Goal: Book appointment/travel/reservation

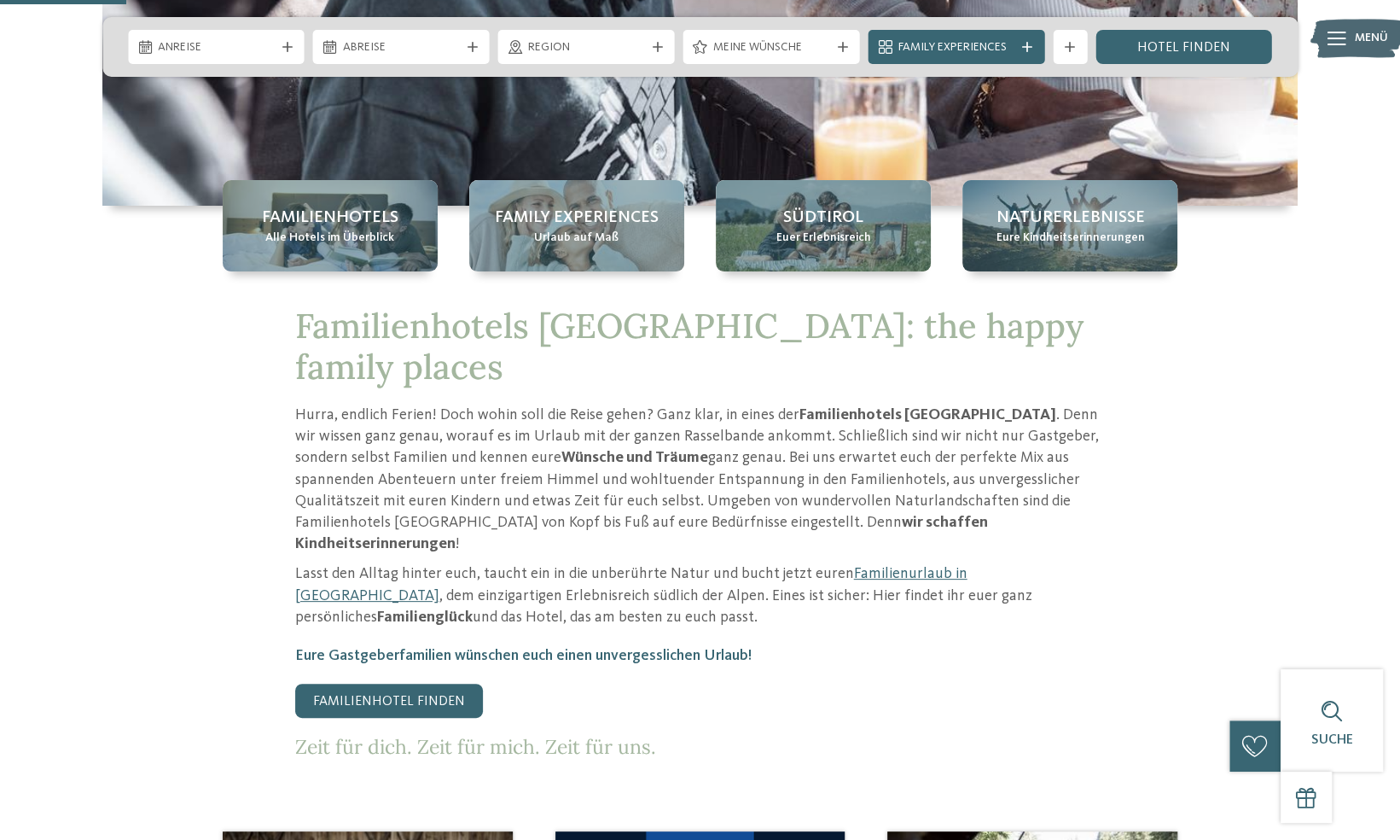
scroll to position [546, 0]
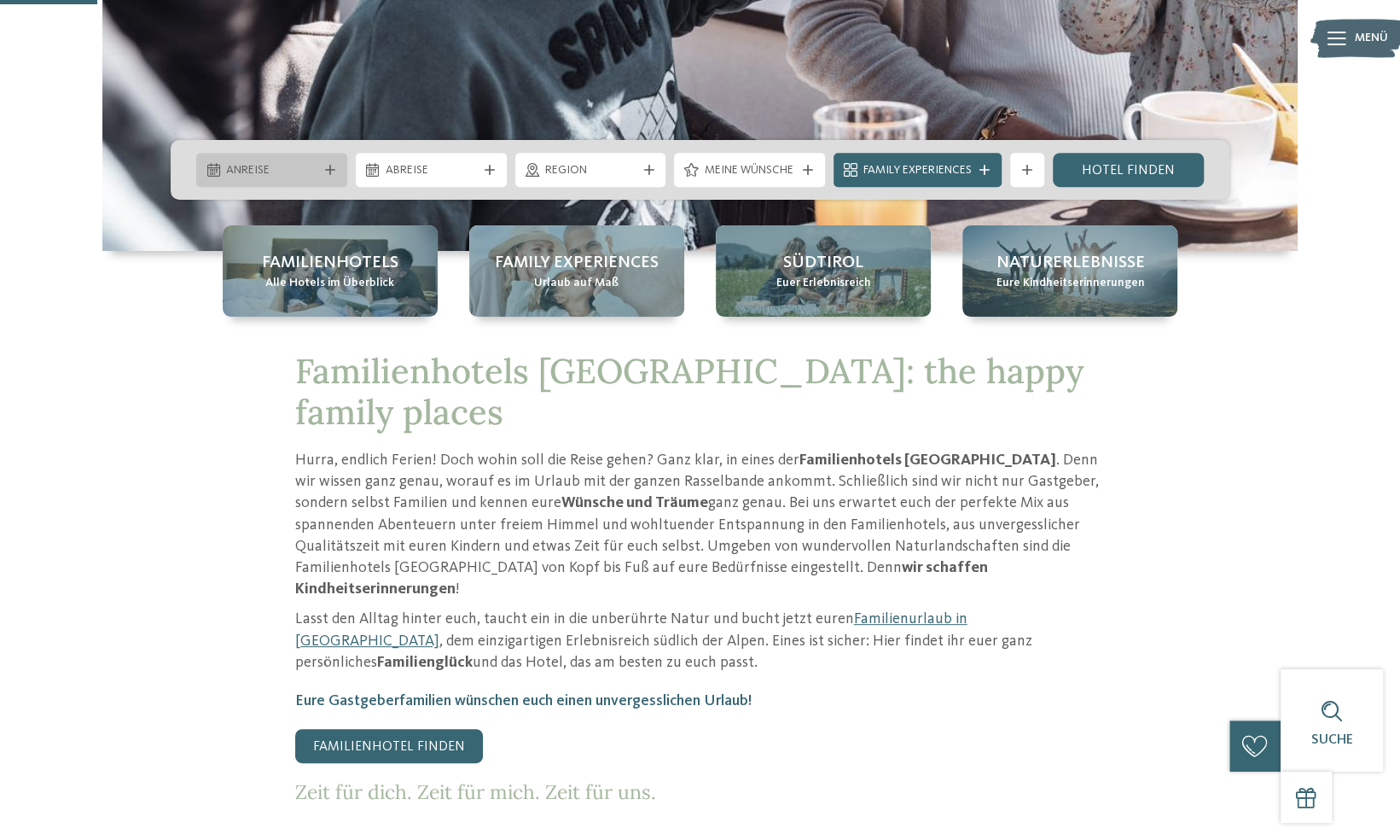
click at [324, 176] on div "Anreise" at bounding box center [272, 170] width 151 height 34
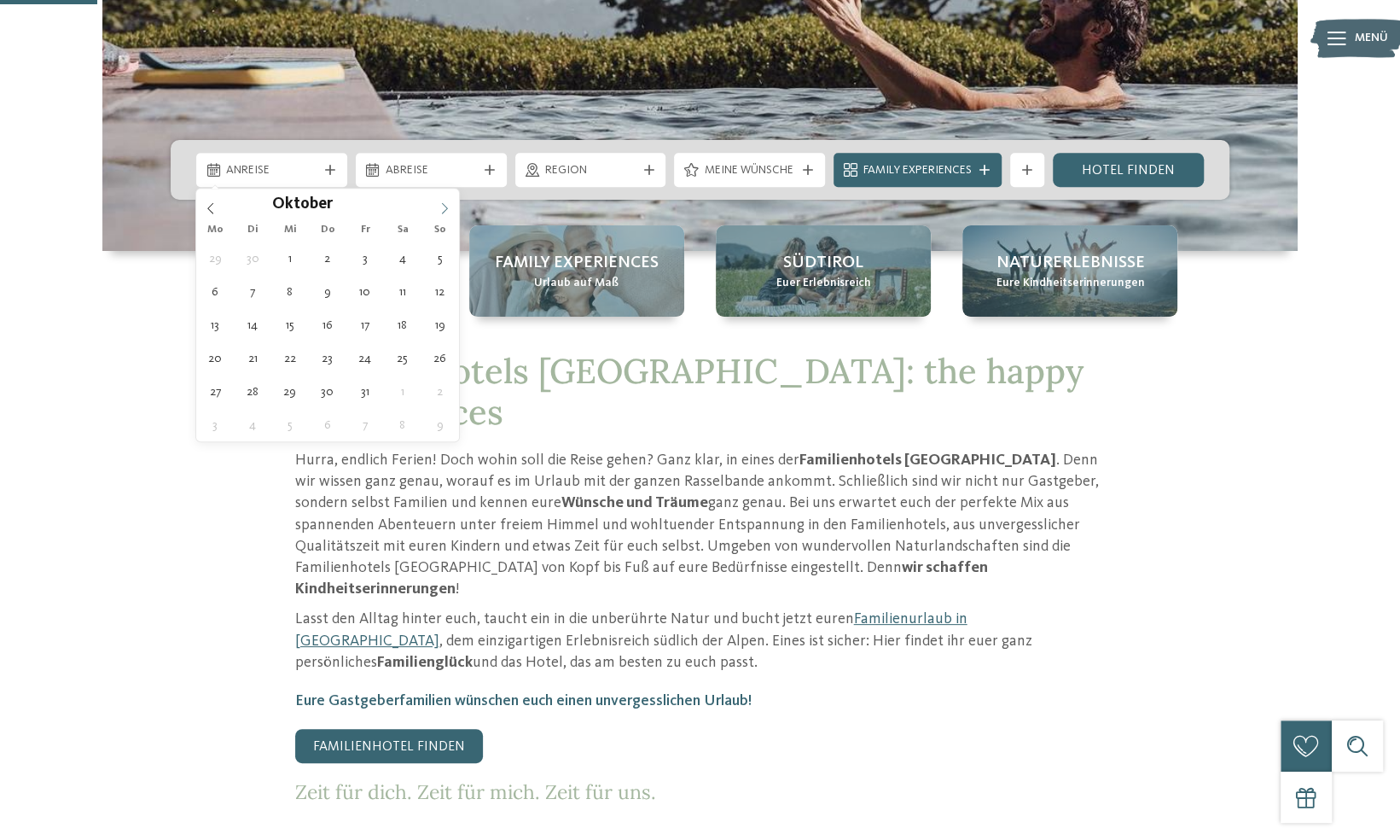
click at [438, 203] on icon at bounding box center [444, 209] width 12 height 12
type div "[DATE]"
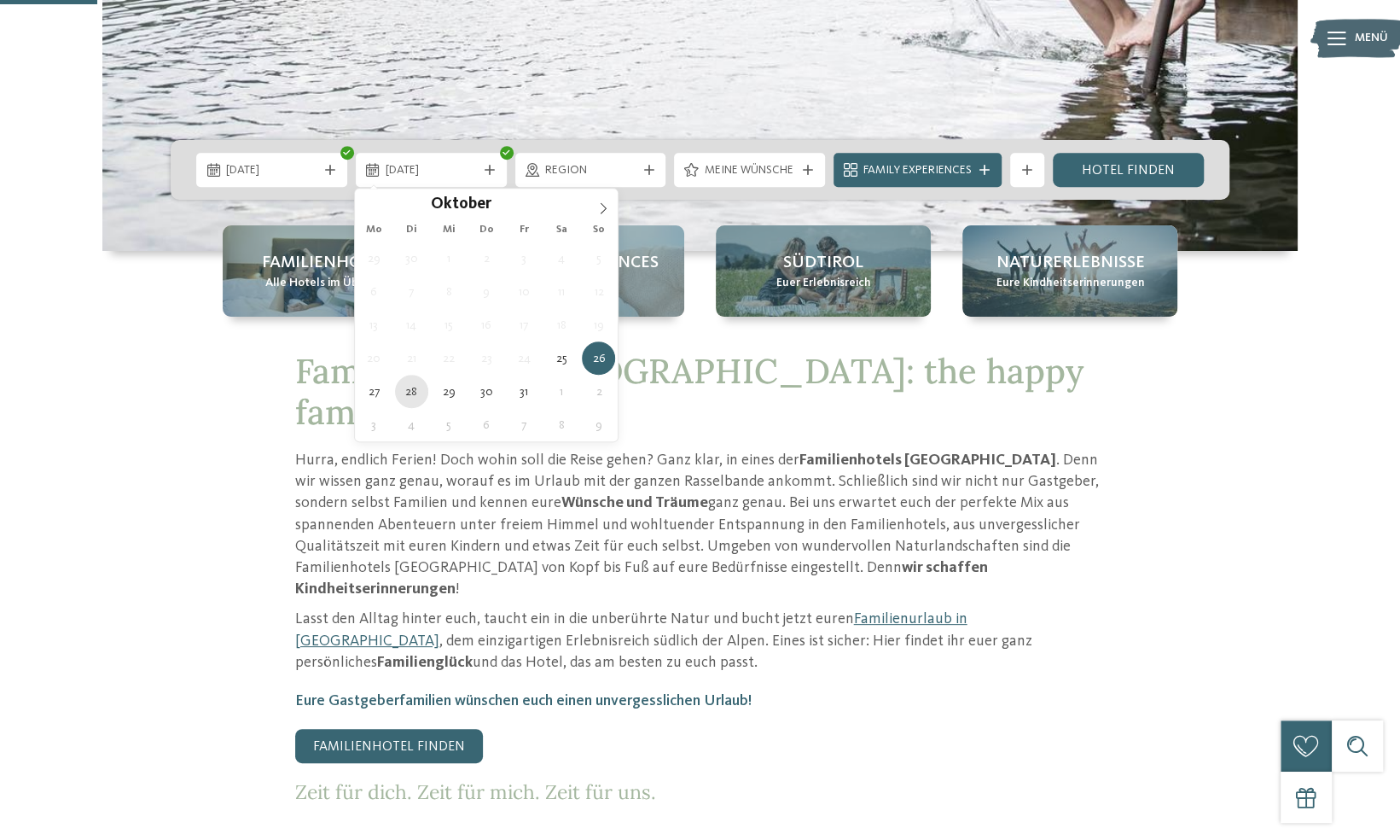
type div "[DATE]"
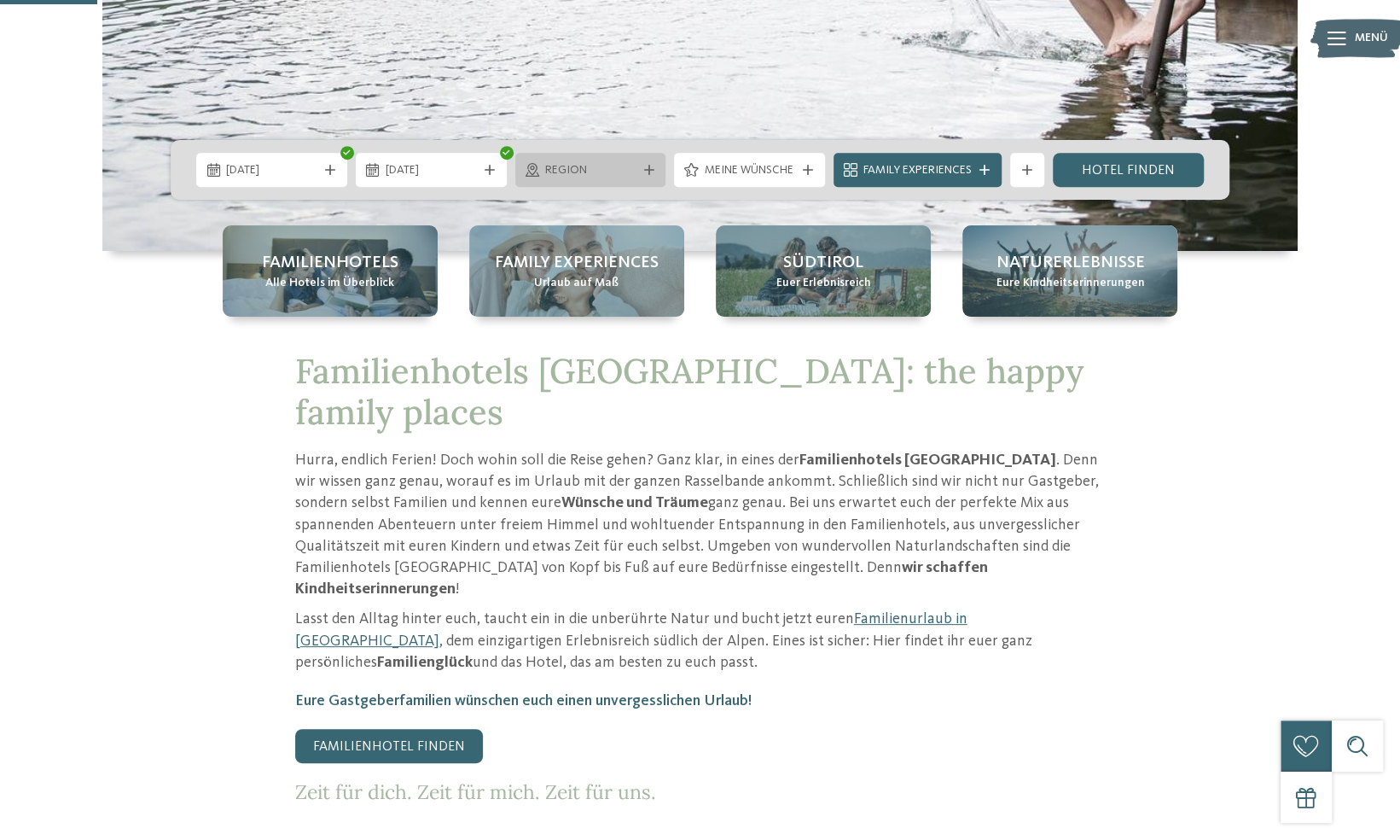
click at [646, 177] on div "Region" at bounding box center [591, 170] width 151 height 34
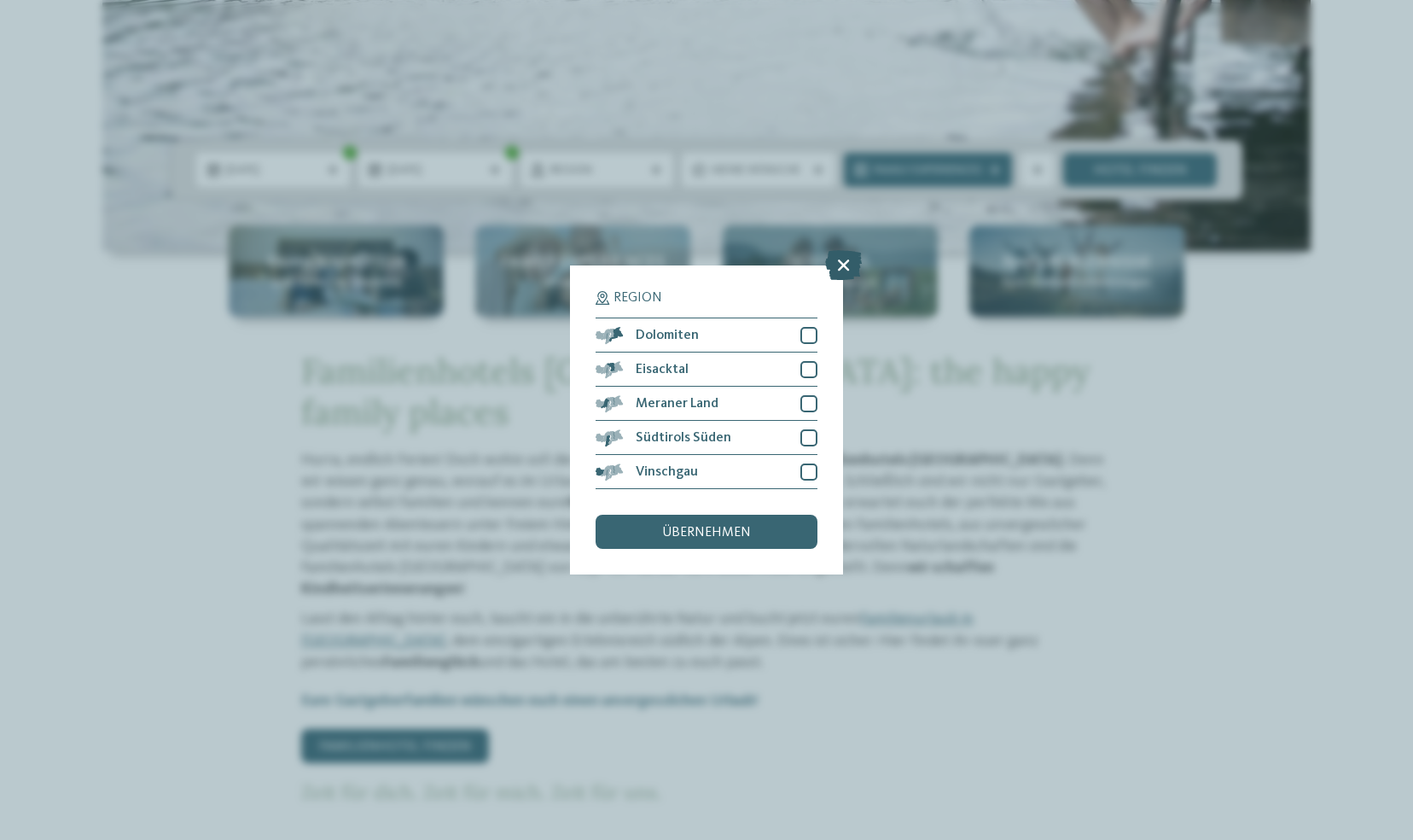
click at [843, 266] on icon at bounding box center [843, 265] width 37 height 30
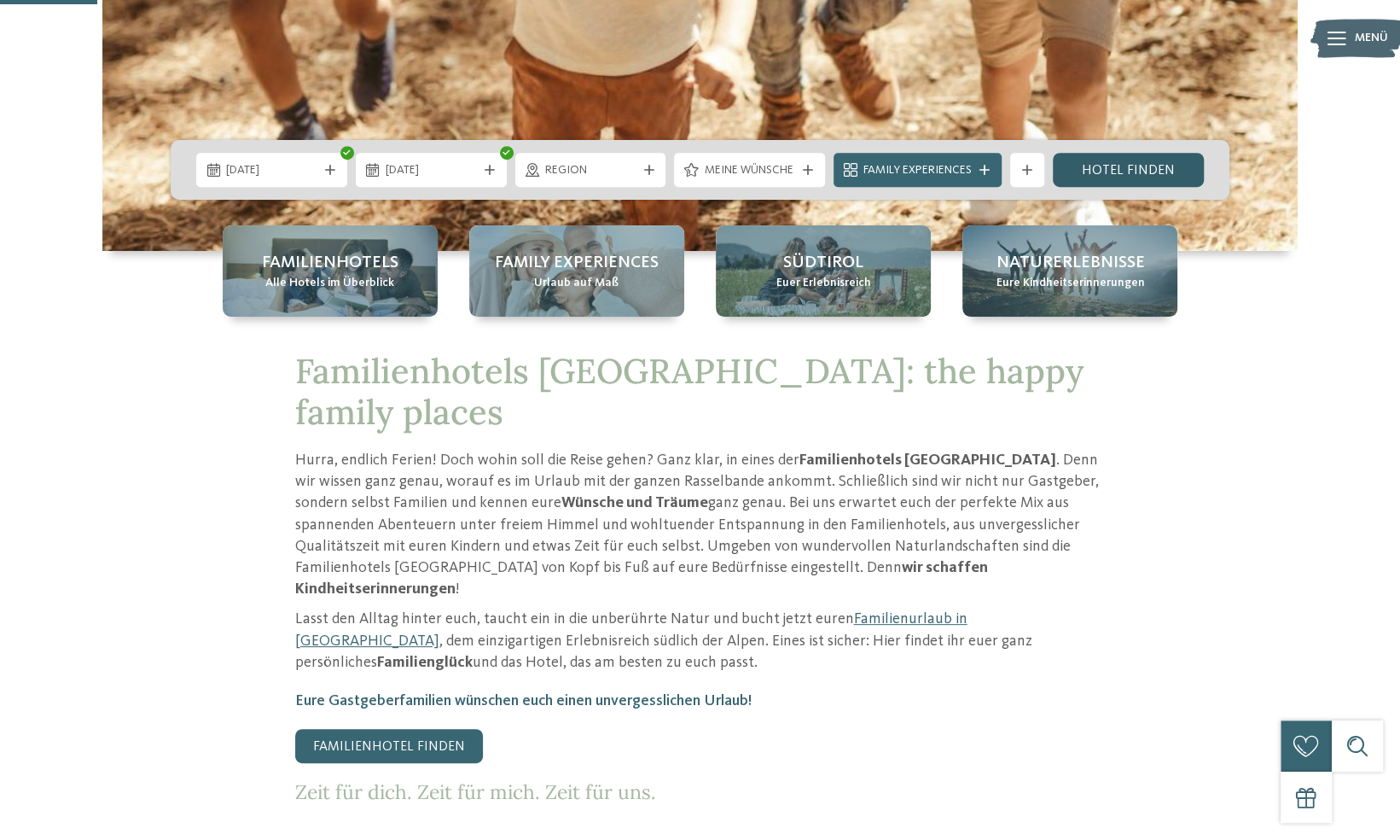
click at [1117, 182] on link "Hotel finden" at bounding box center [1129, 170] width 151 height 34
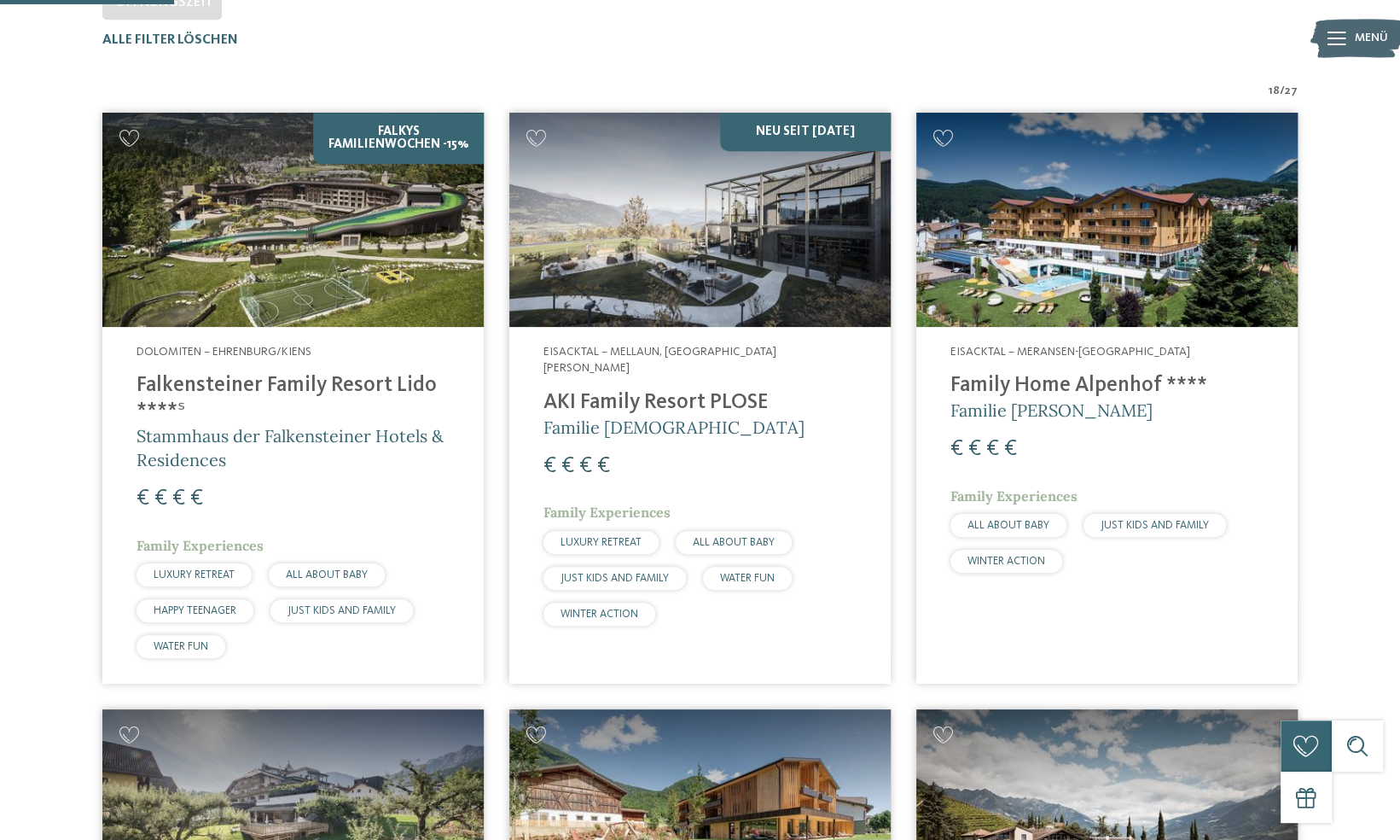
scroll to position [559, 0]
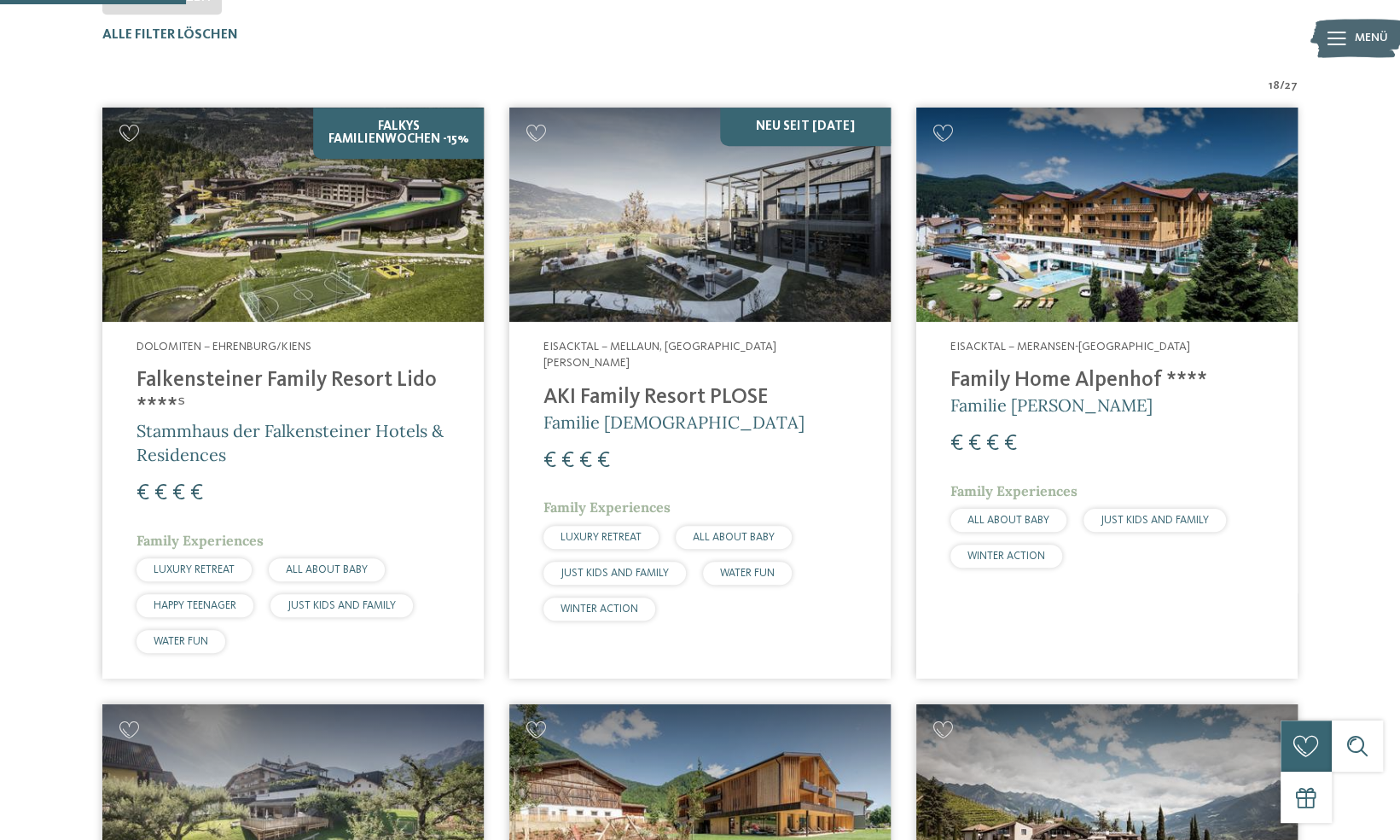
click at [377, 370] on h4 "Falkensteiner Family Resort Lido ****ˢ" at bounding box center [293, 393] width 313 height 51
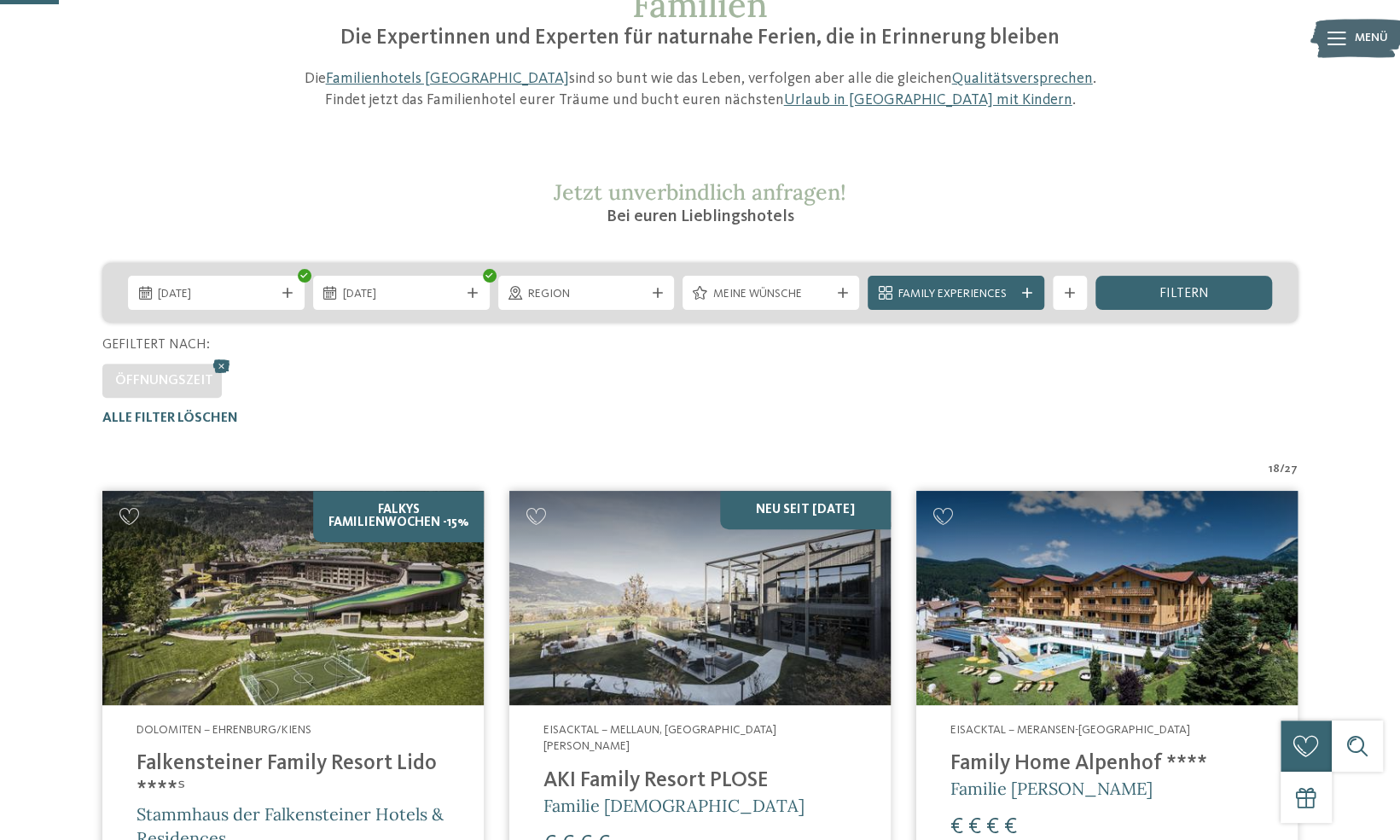
scroll to position [179, 0]
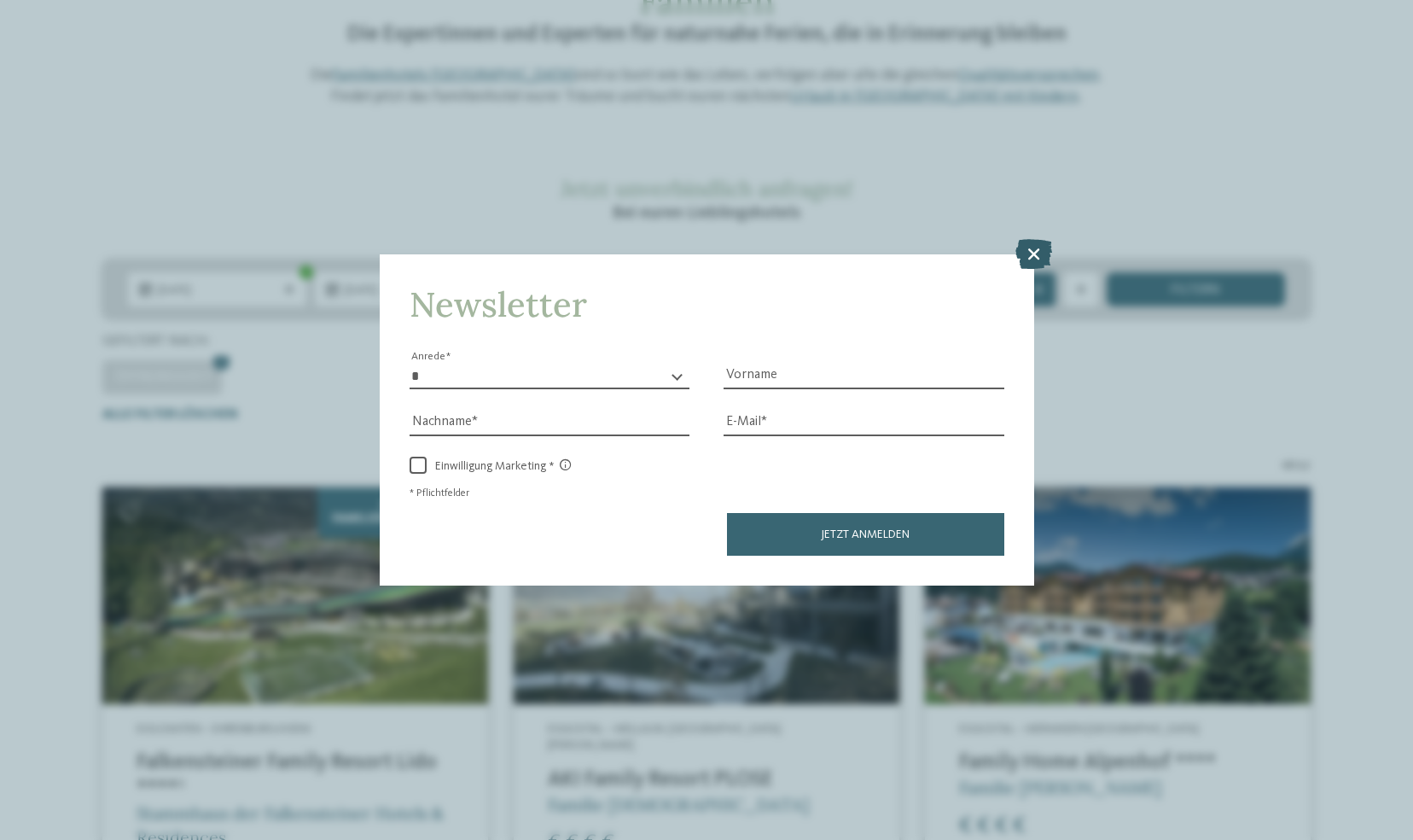
click at [1019, 243] on icon at bounding box center [1034, 253] width 37 height 30
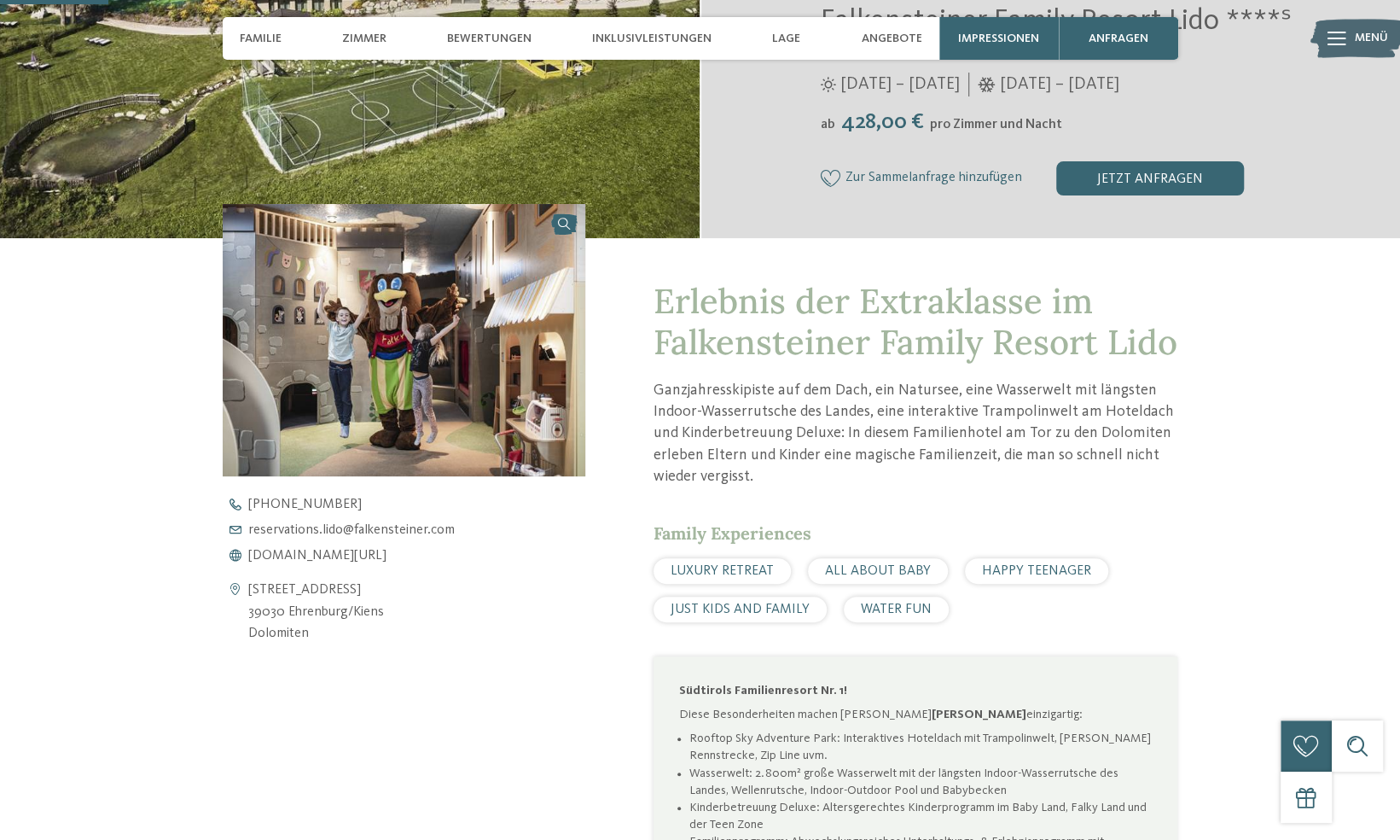
scroll to position [443, 0]
